Goal: Transaction & Acquisition: Purchase product/service

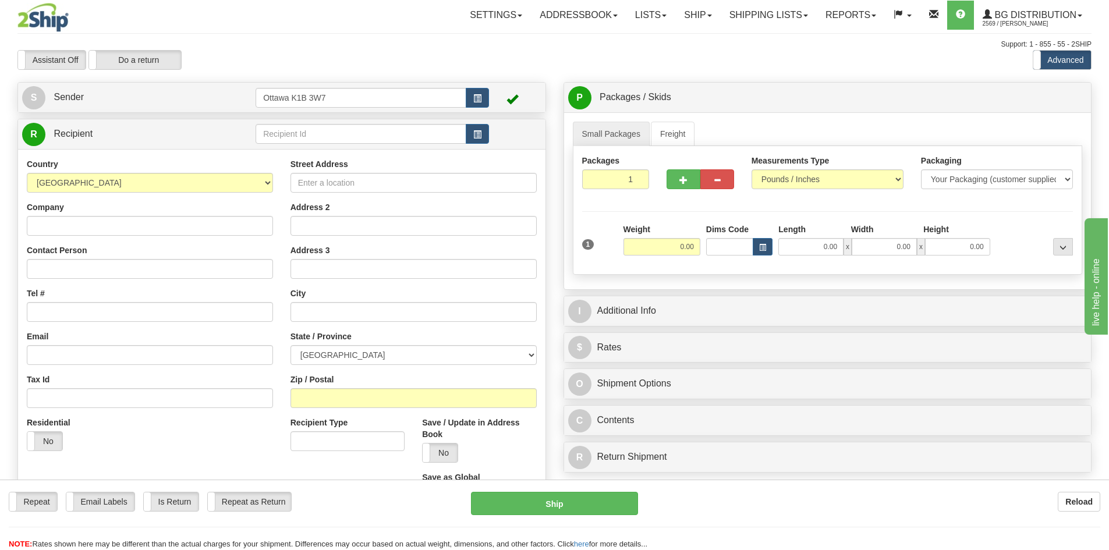
click at [342, 144] on td at bounding box center [371, 134] width 233 height 24
click at [336, 122] on td at bounding box center [371, 134] width 233 height 24
click at [333, 129] on input "text" at bounding box center [360, 134] width 211 height 20
type input "60128"
click at [324, 41] on div "Support: 1 - 855 - 55 - 2SHIP" at bounding box center [554, 45] width 1074 height 10
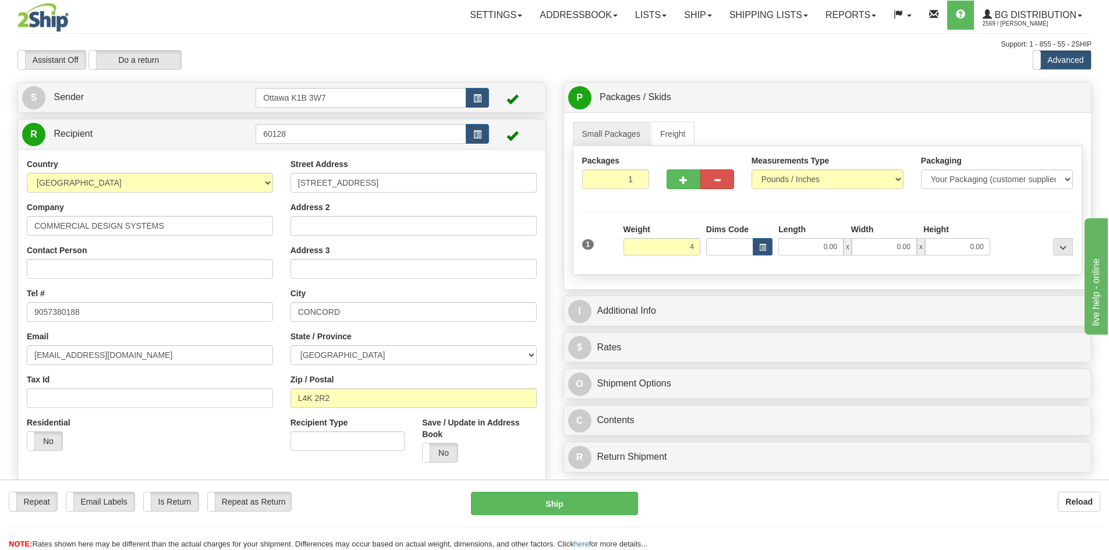
type input "4.00"
click at [743, 296] on div "I Additional Info" at bounding box center [827, 311] width 527 height 30
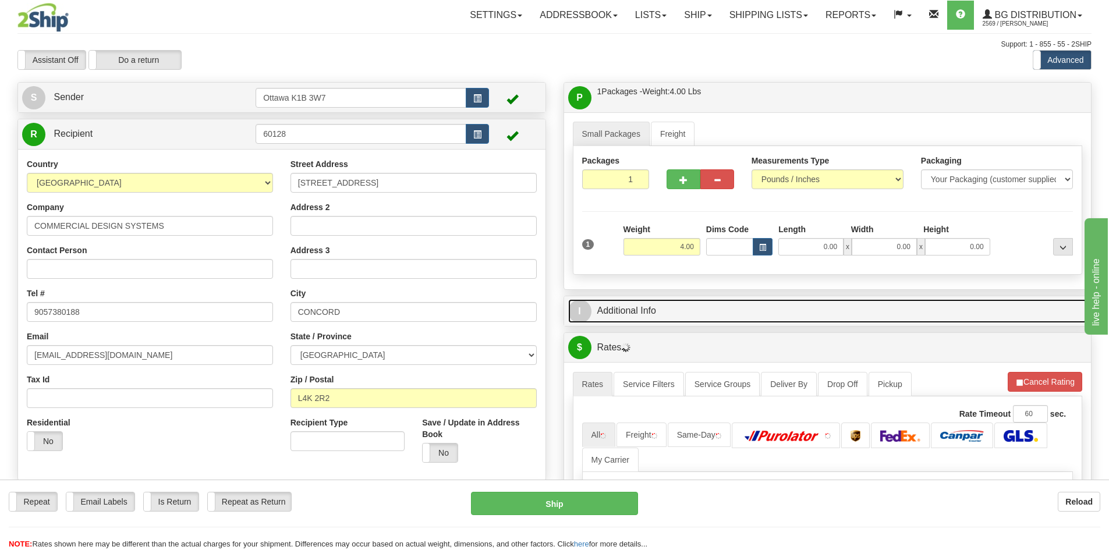
click at [739, 311] on link "I Additional Info" at bounding box center [827, 311] width 519 height 24
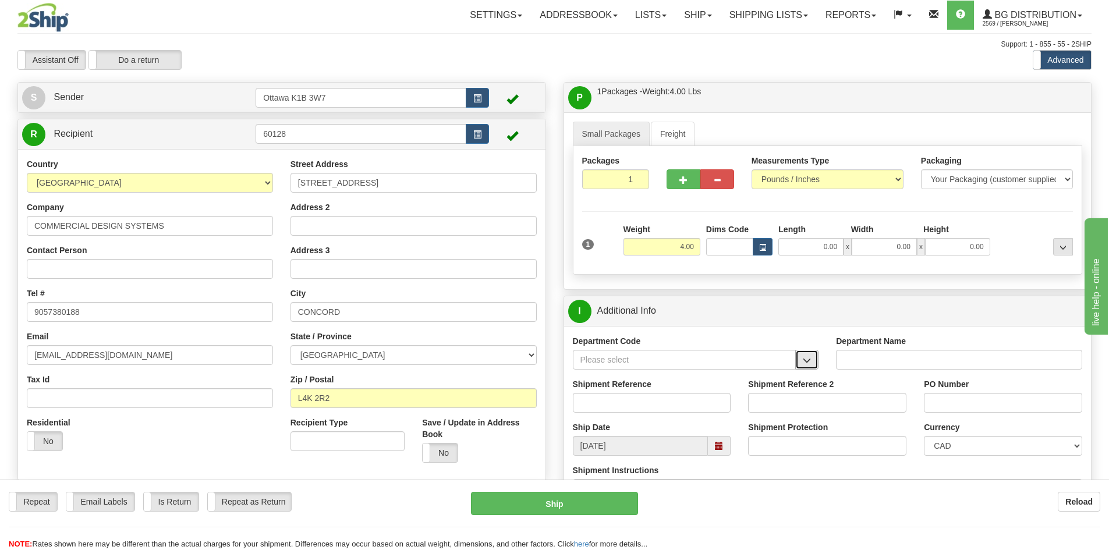
click at [809, 362] on span "button" at bounding box center [807, 361] width 8 height 8
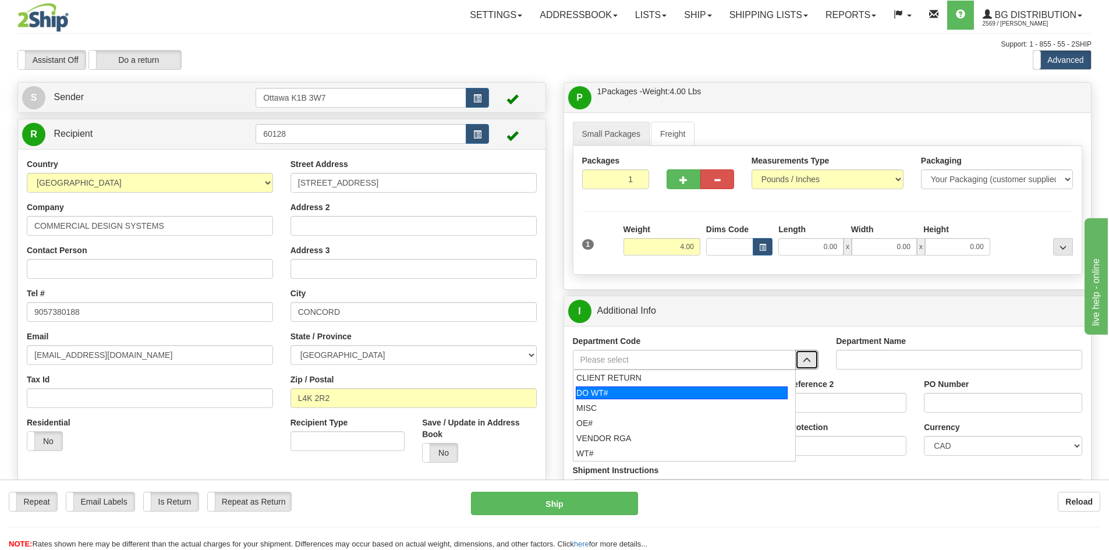
click at [670, 395] on div "DO WT#" at bounding box center [682, 392] width 212 height 13
type input "DO WT#"
type input "DIRECT ORDERS"
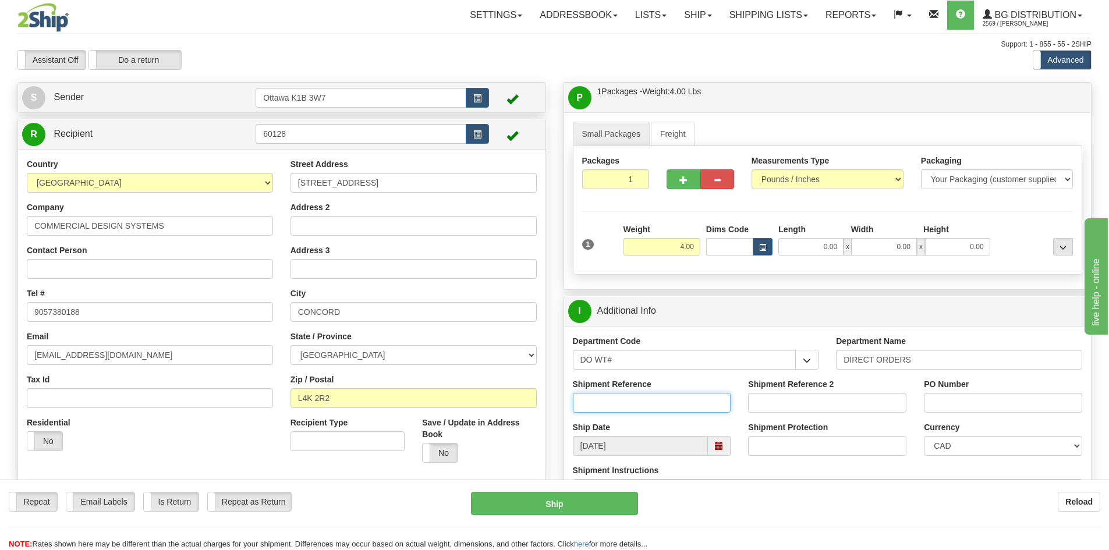
click at [621, 402] on input "Shipment Reference" at bounding box center [652, 403] width 158 height 20
type input "164477-00"
click at [953, 404] on input "PO Number" at bounding box center [1003, 403] width 158 height 20
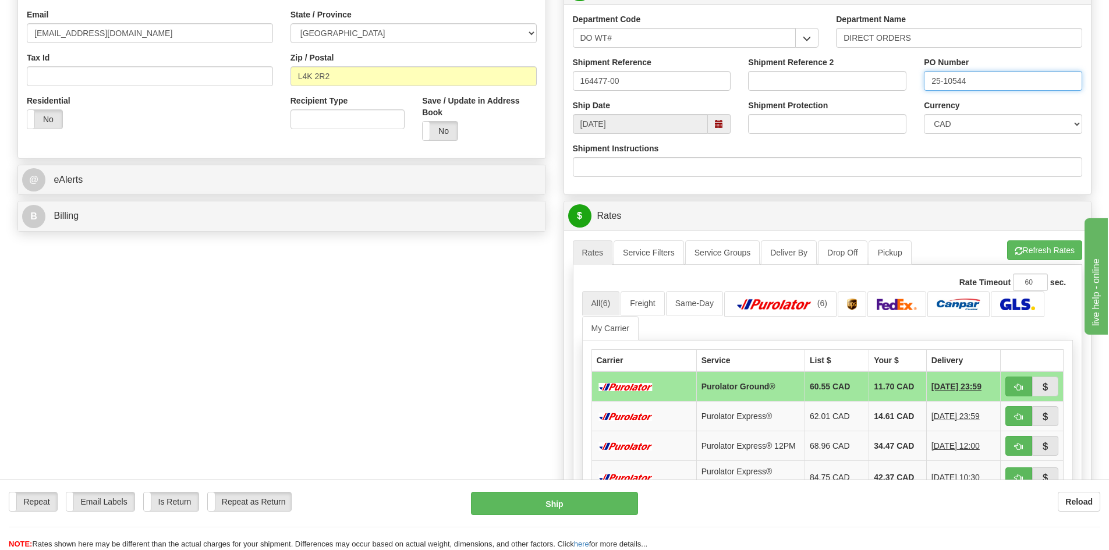
scroll to position [349, 0]
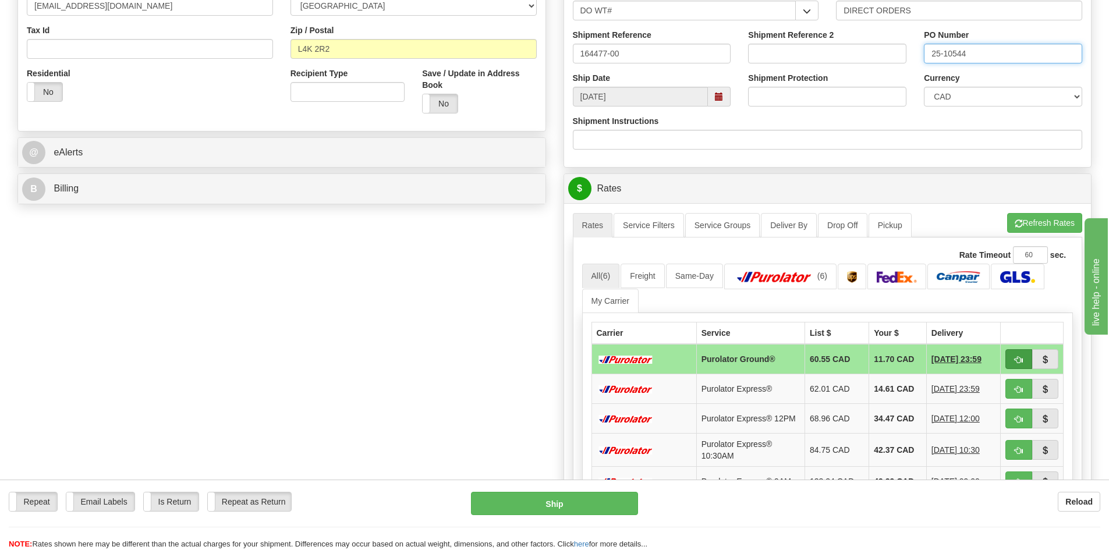
type input "25-10544"
click at [1021, 364] on button "button" at bounding box center [1018, 359] width 27 height 20
type input "260"
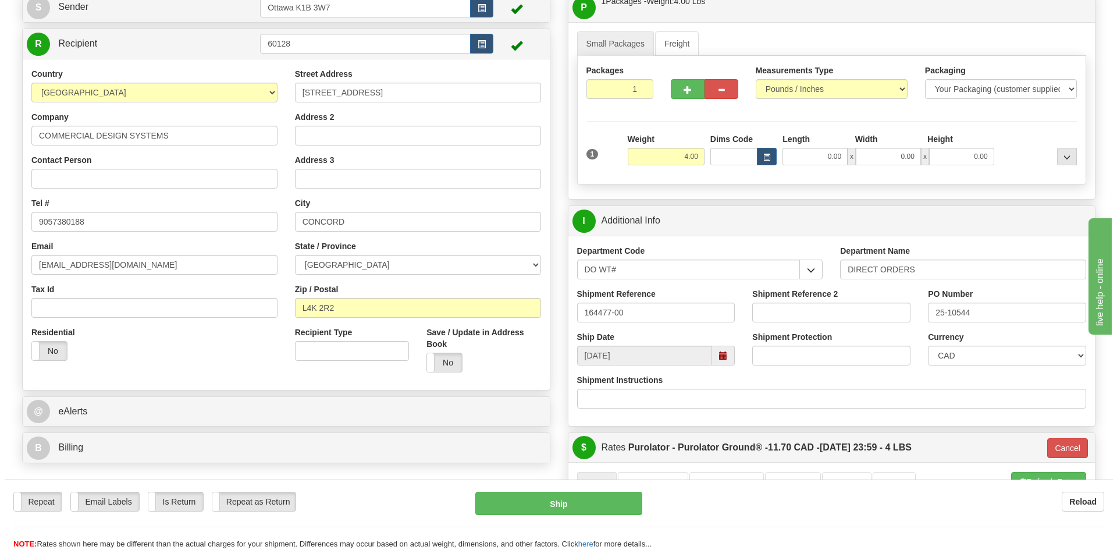
scroll to position [116, 0]
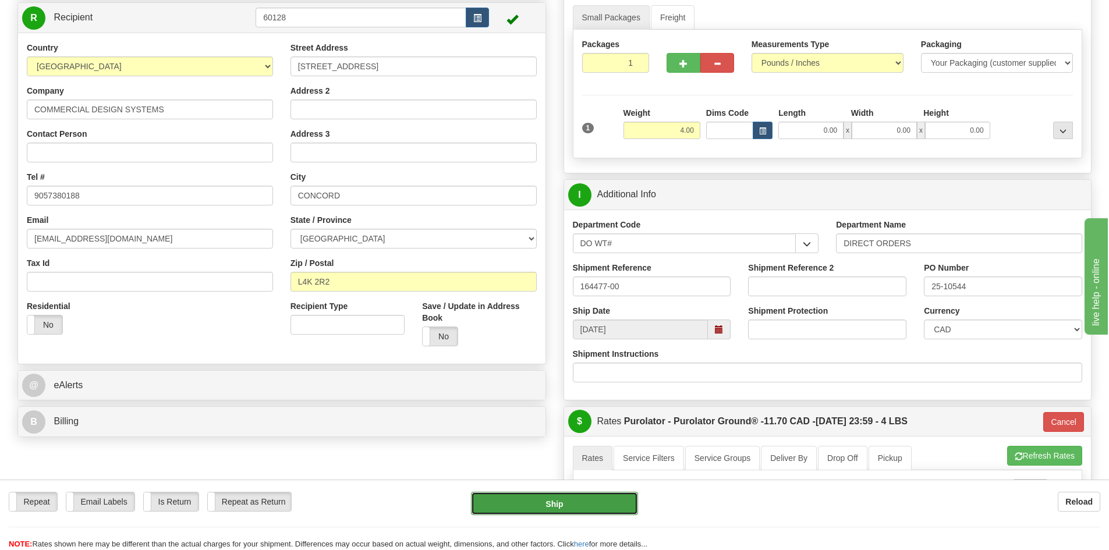
click at [578, 501] on button "Ship" at bounding box center [554, 503] width 167 height 23
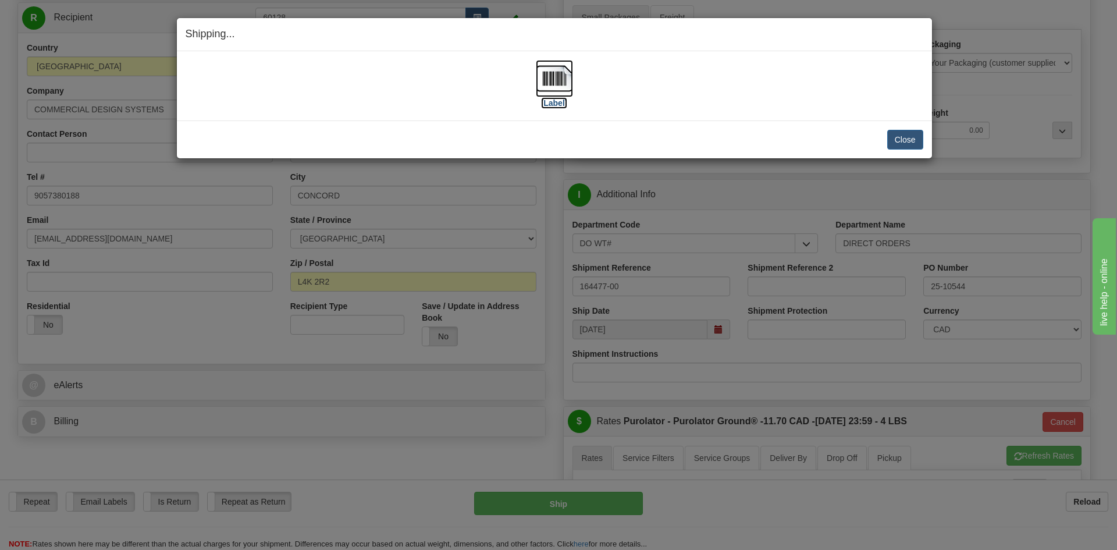
click at [555, 107] on label "[Label]" at bounding box center [554, 103] width 27 height 12
click at [904, 147] on button "Close" at bounding box center [906, 140] width 36 height 20
